Goal: Task Accomplishment & Management: Use online tool/utility

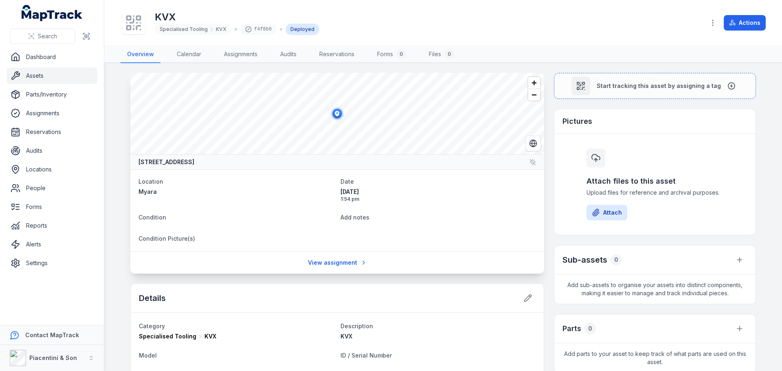
click at [592, 39] on div "KVX Specialised Tooling KVX f4f8b6 Deployed Actions" at bounding box center [443, 22] width 645 height 39
click at [408, 31] on div "KVX Specialised Tooling KVX f4f8b6 Deployed" at bounding box center [410, 23] width 578 height 26
click at [756, 146] on main "Myara Access Road, Solus, Western Australia 6207, Australia Location Myara Date…" at bounding box center [442, 217] width 677 height 308
click at [496, 13] on div "KVX Specialised Tooling KVX f4f8b6 Deployed" at bounding box center [410, 23] width 578 height 26
click at [616, 213] on button "Attach" at bounding box center [606, 212] width 41 height 15
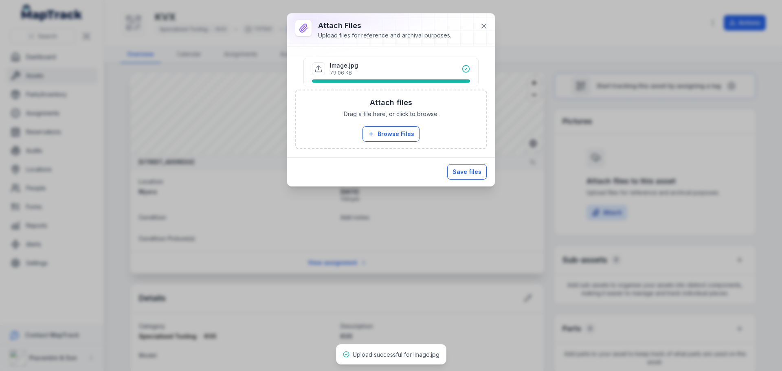
click at [469, 169] on button "Save files" at bounding box center [466, 171] width 39 height 15
